Goal: Information Seeking & Learning: Understand process/instructions

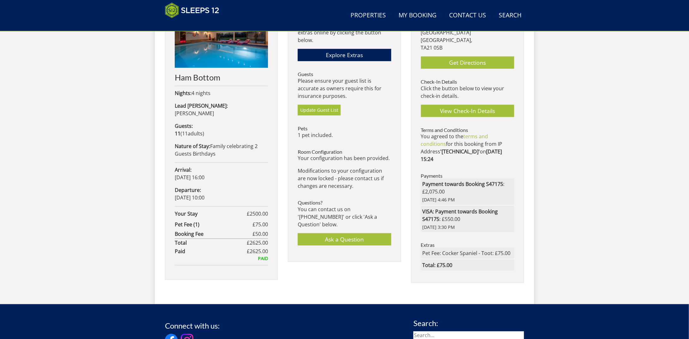
scroll to position [305, 0]
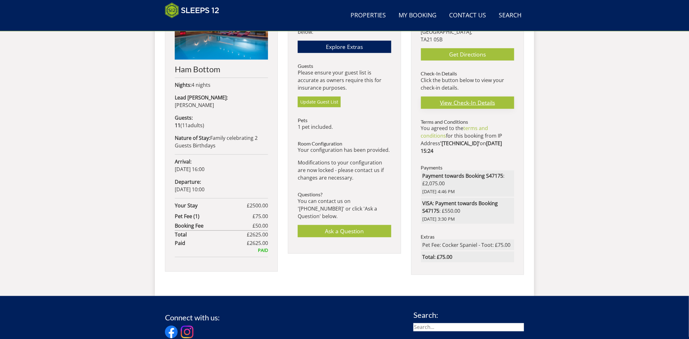
click at [453, 97] on link "View Check-In Details" at bounding box center [467, 103] width 93 height 12
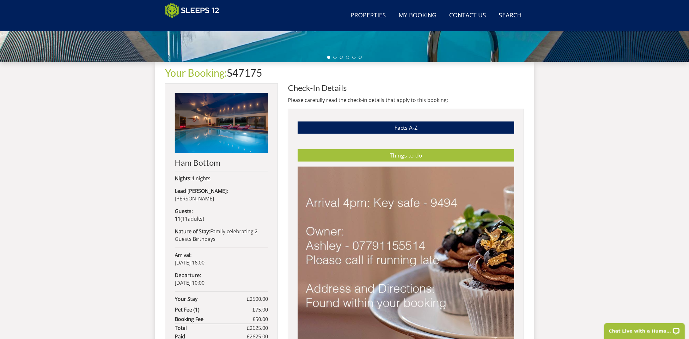
scroll to position [210, 0]
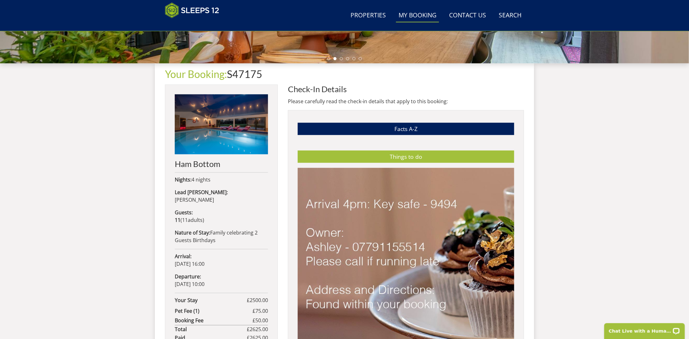
click at [424, 15] on link "My Booking" at bounding box center [417, 16] width 43 height 14
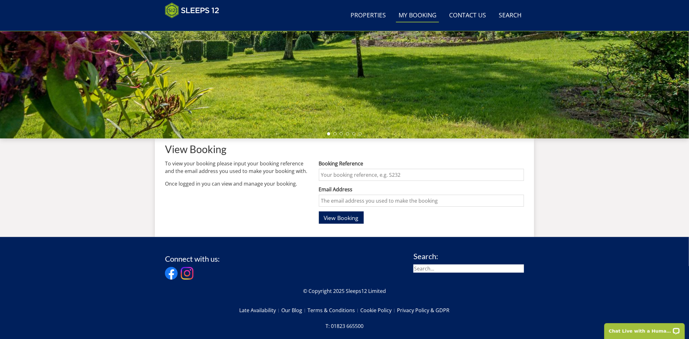
scroll to position [9, 0]
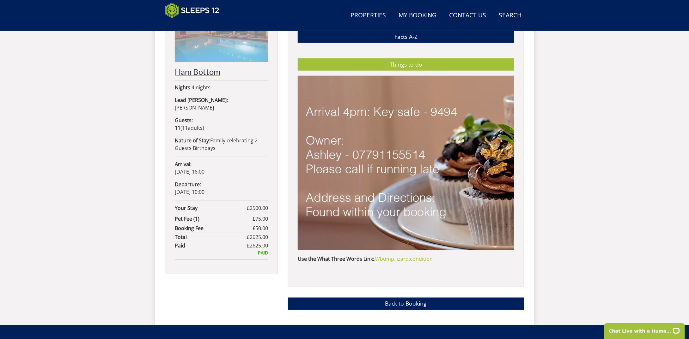
scroll to position [210, 0]
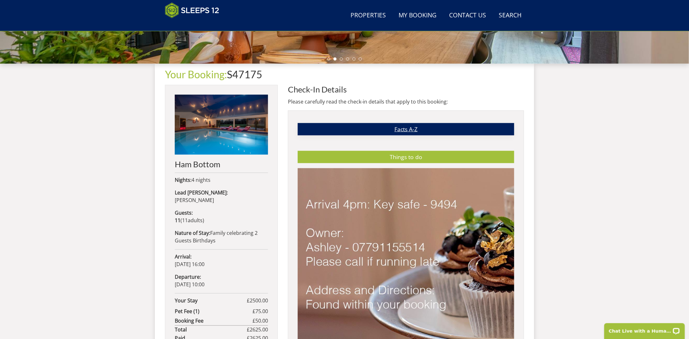
click at [374, 128] on link "Facts A-Z" at bounding box center [406, 129] width 216 height 12
